Goal: Transaction & Acquisition: Subscribe to service/newsletter

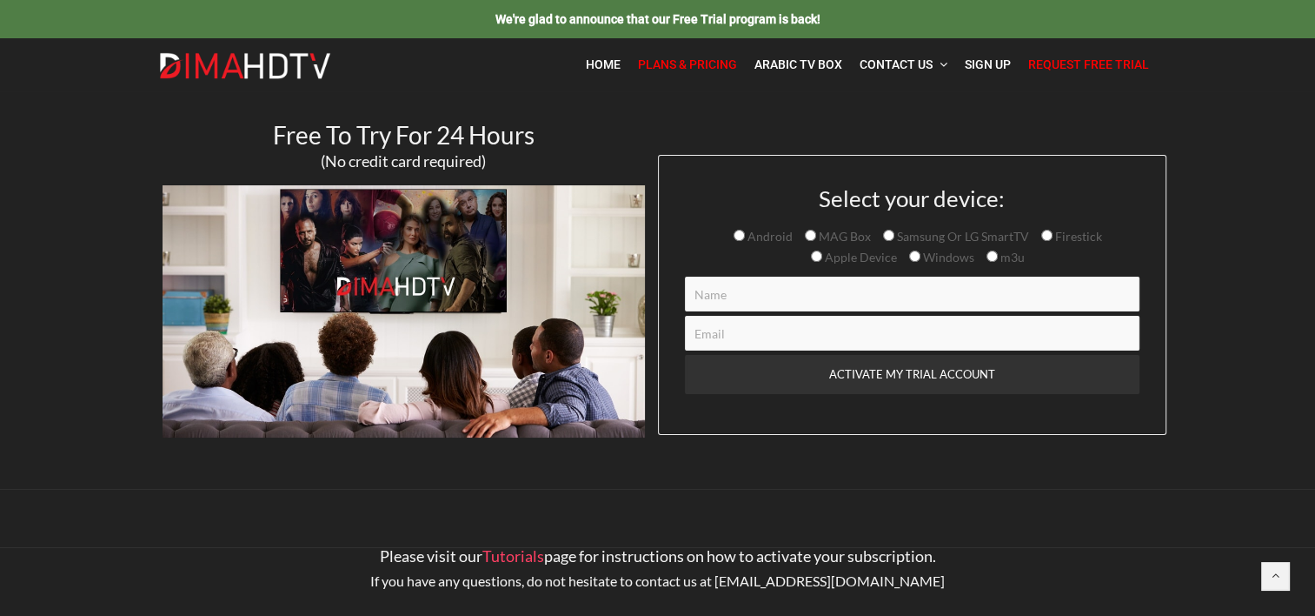
click at [706, 63] on span "Plans & Pricing" at bounding box center [687, 64] width 99 height 14
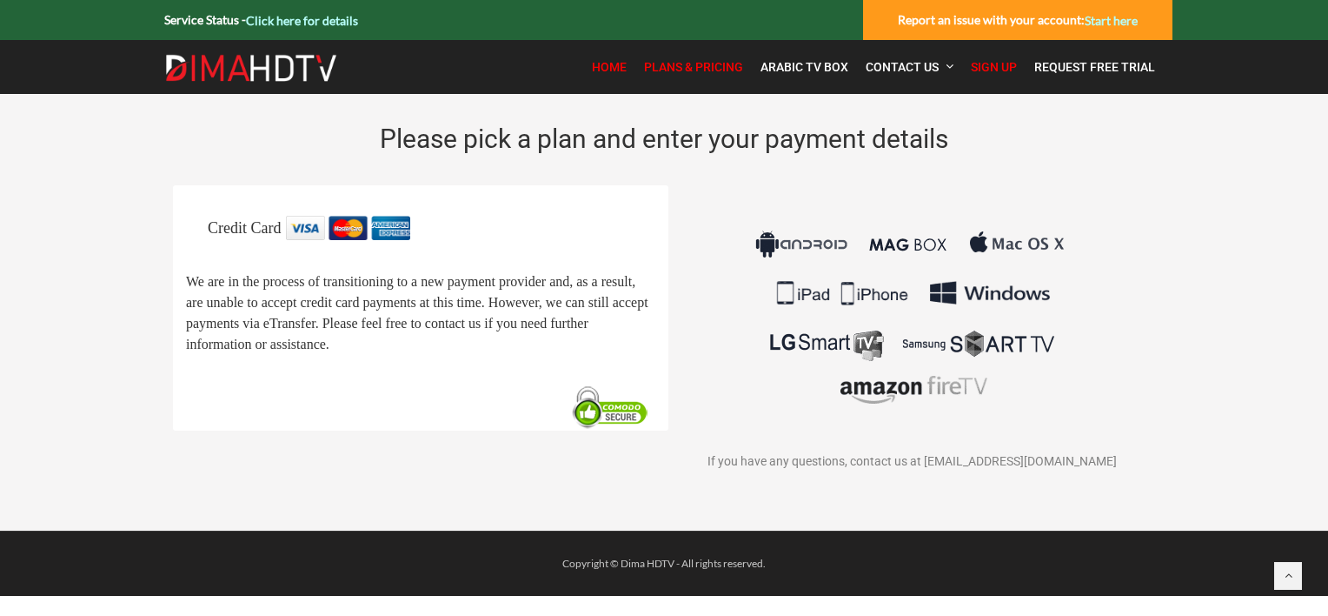
click at [620, 65] on span "Home" at bounding box center [609, 67] width 35 height 14
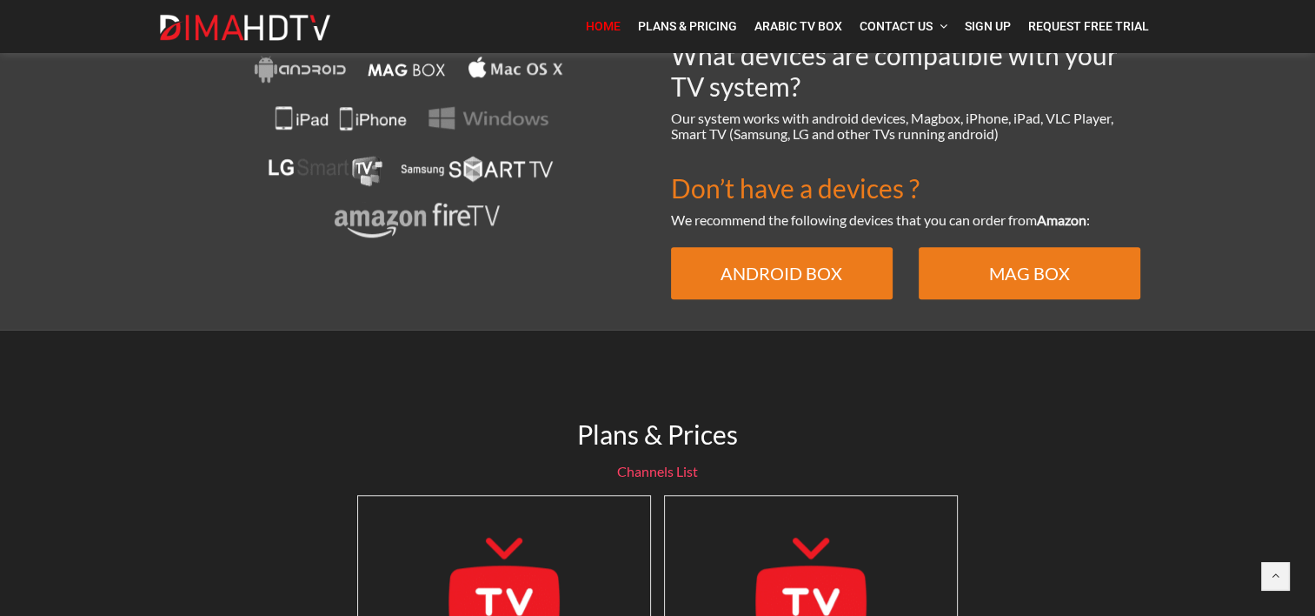
scroll to position [1043, 0]
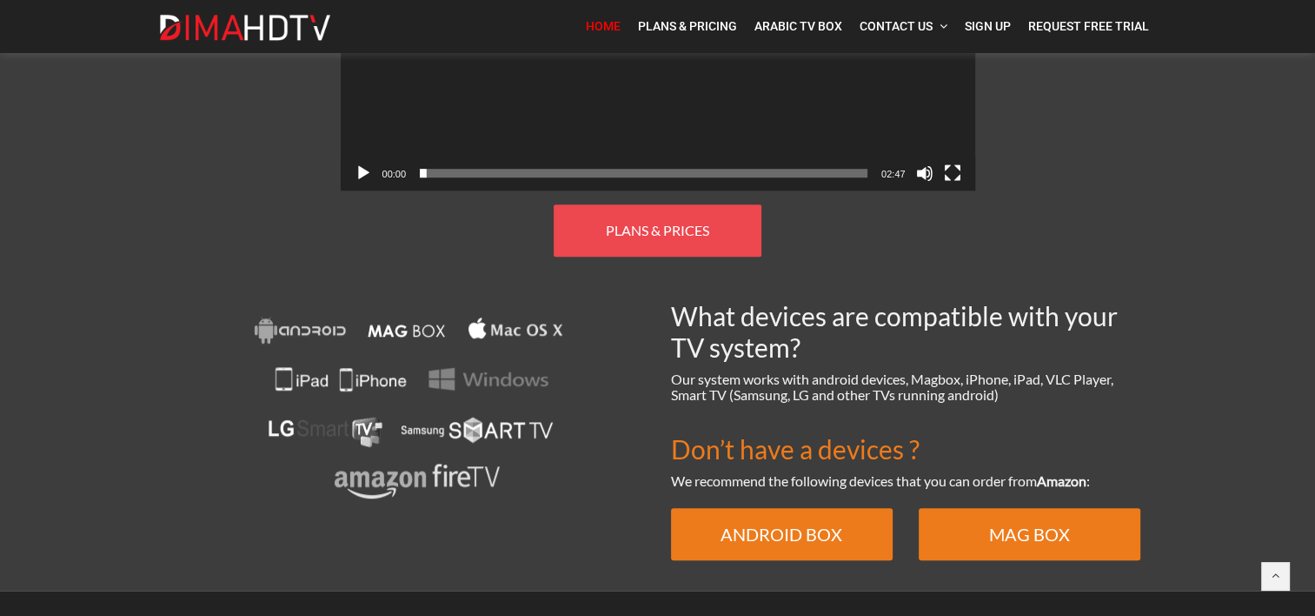
click at [656, 222] on span "PLANS & PRICES" at bounding box center [657, 230] width 103 height 17
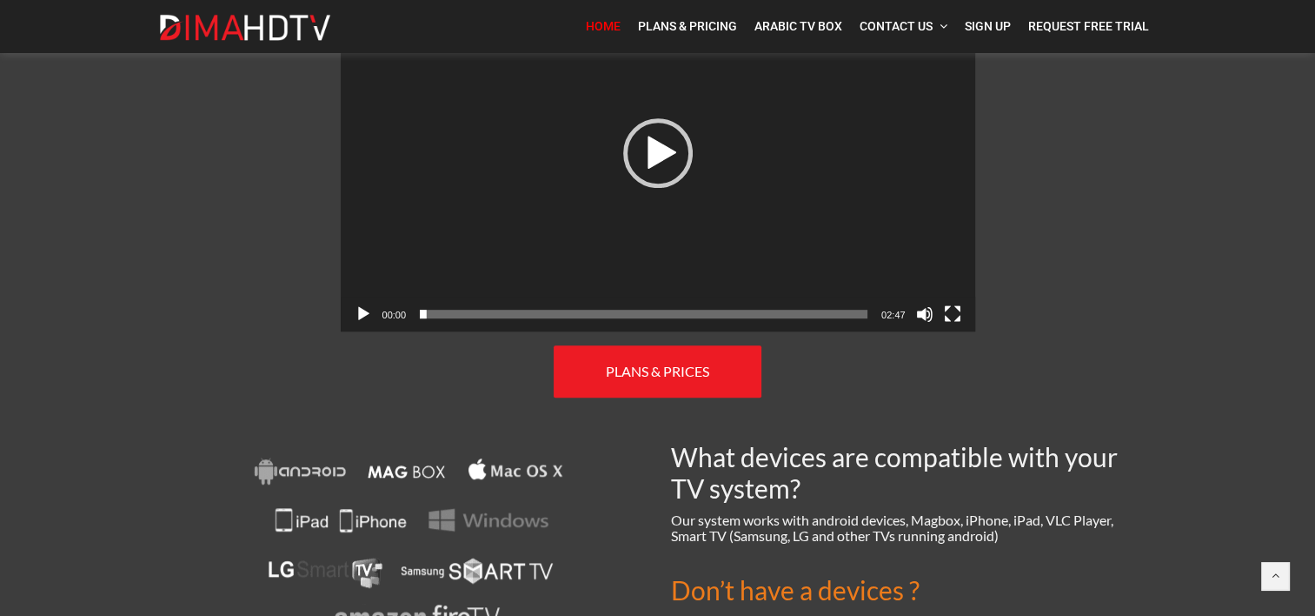
scroll to position [896, 0]
